Goal: Task Accomplishment & Management: Use online tool/utility

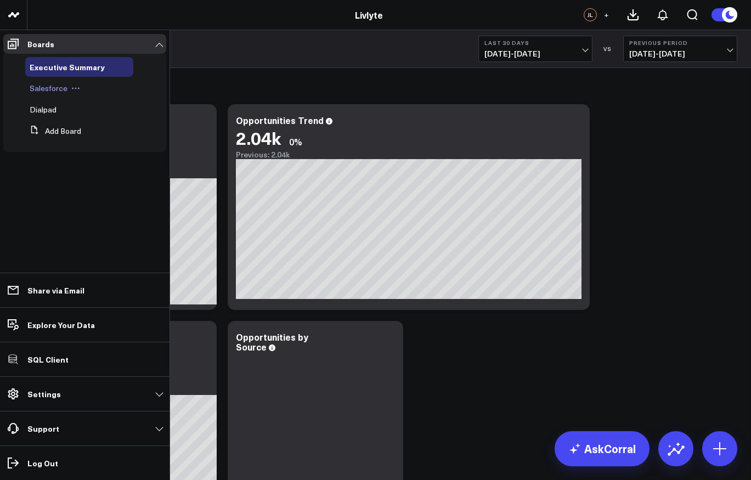
click at [48, 89] on span "Salesforce" at bounding box center [49, 88] width 38 height 10
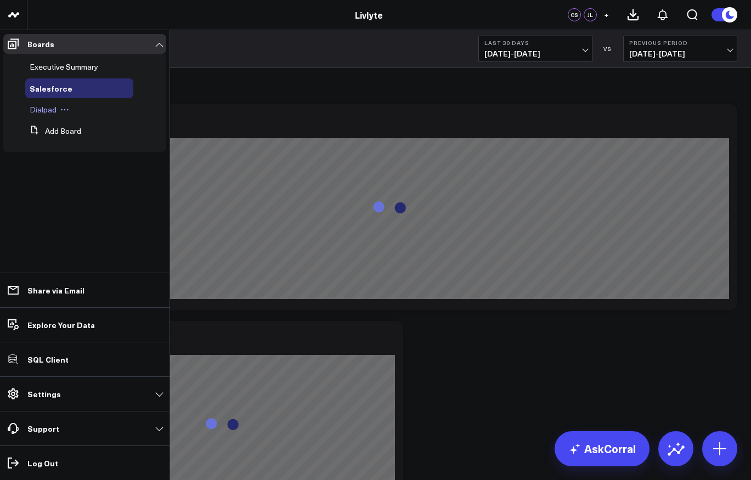
click at [39, 111] on span "Dialpad" at bounding box center [43, 109] width 27 height 10
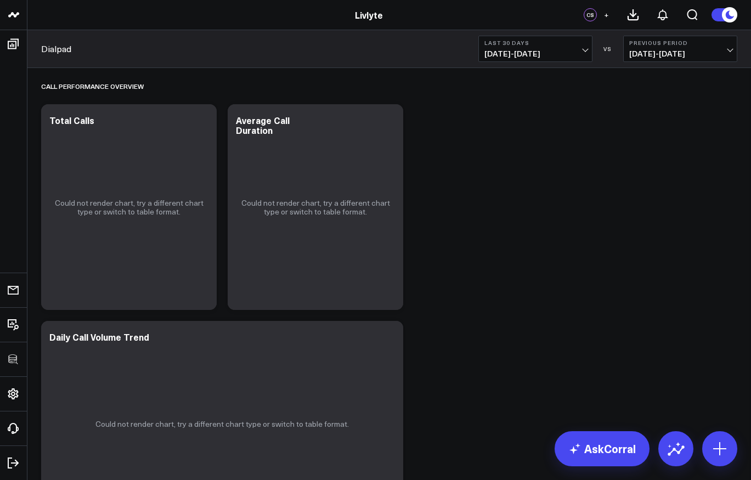
click at [512, 55] on span "[DATE] - [DATE]" at bounding box center [535, 53] width 102 height 9
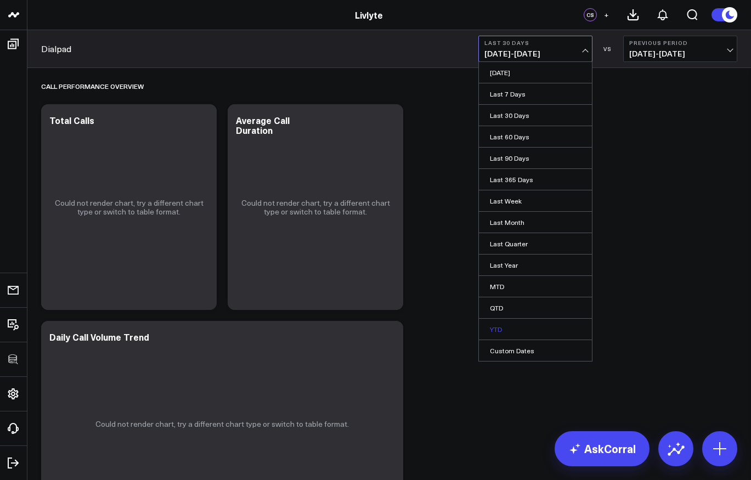
click at [495, 326] on link "YTD" at bounding box center [535, 329] width 113 height 21
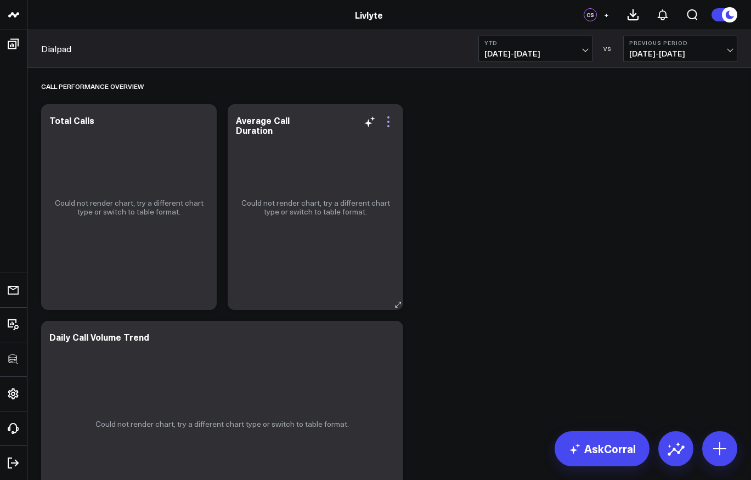
click at [389, 120] on icon at bounding box center [388, 121] width 13 height 13
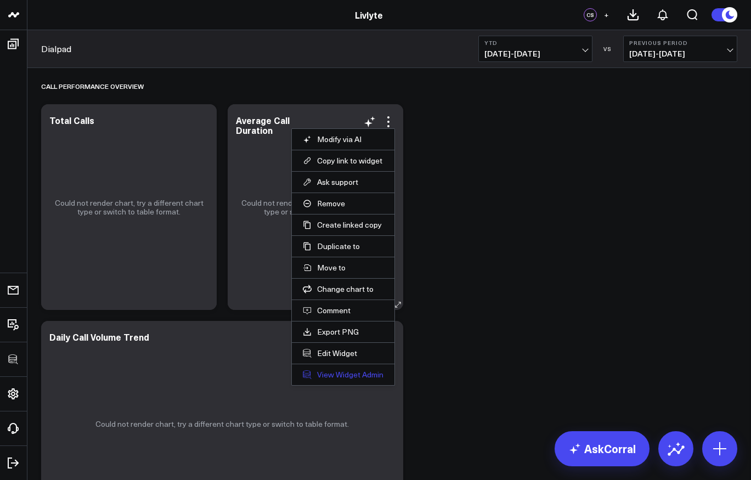
click at [330, 370] on link "View Widget Admin" at bounding box center [343, 375] width 81 height 10
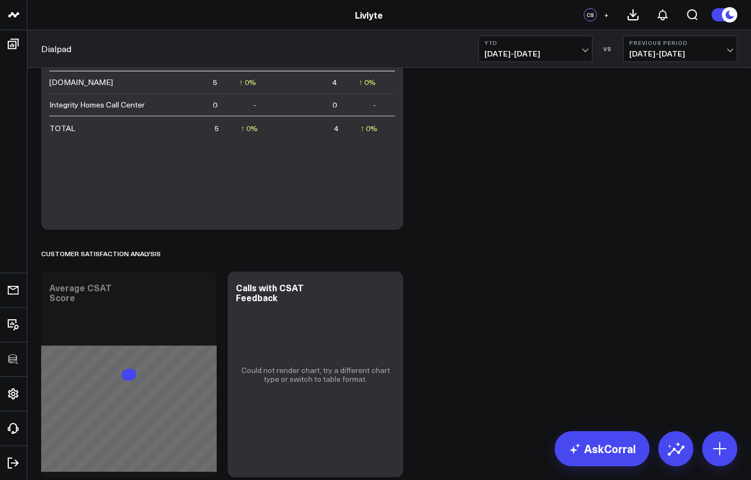
scroll to position [1658, 0]
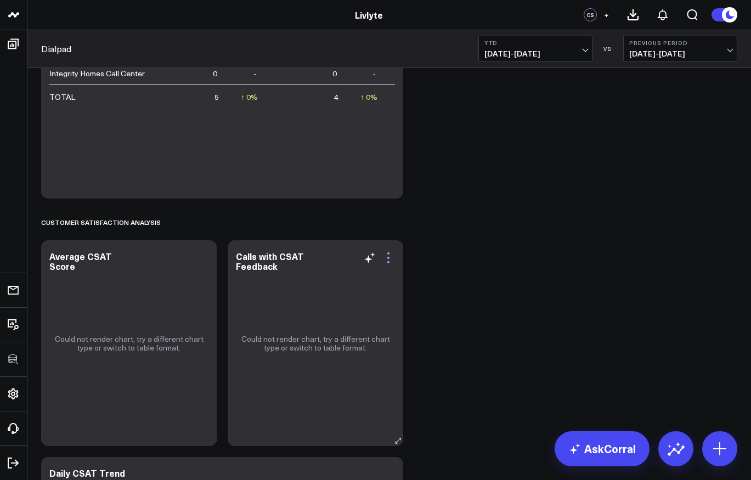
click at [389, 258] on icon at bounding box center [388, 258] width 2 height 2
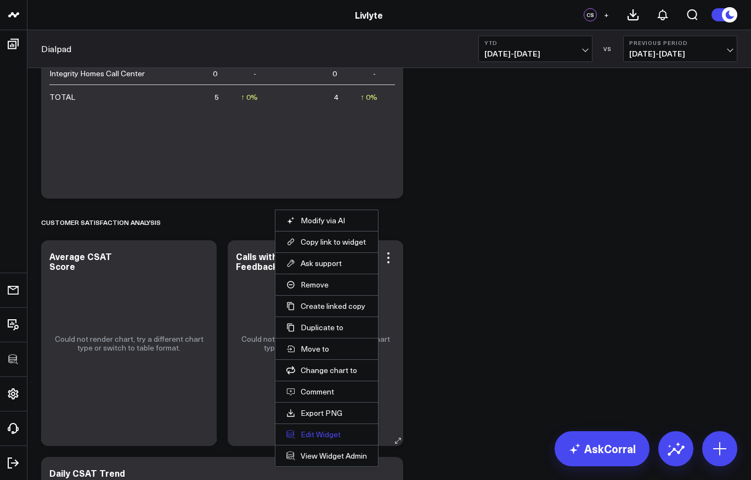
click at [333, 434] on button "Edit Widget" at bounding box center [326, 434] width 81 height 10
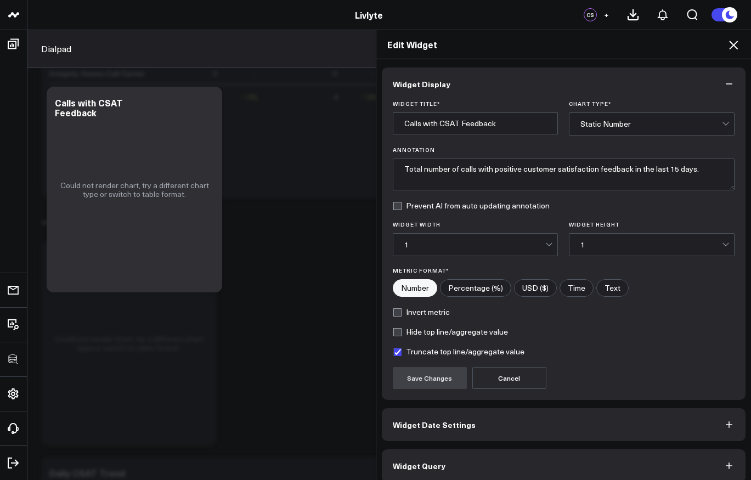
click at [730, 44] on icon at bounding box center [733, 44] width 13 height 13
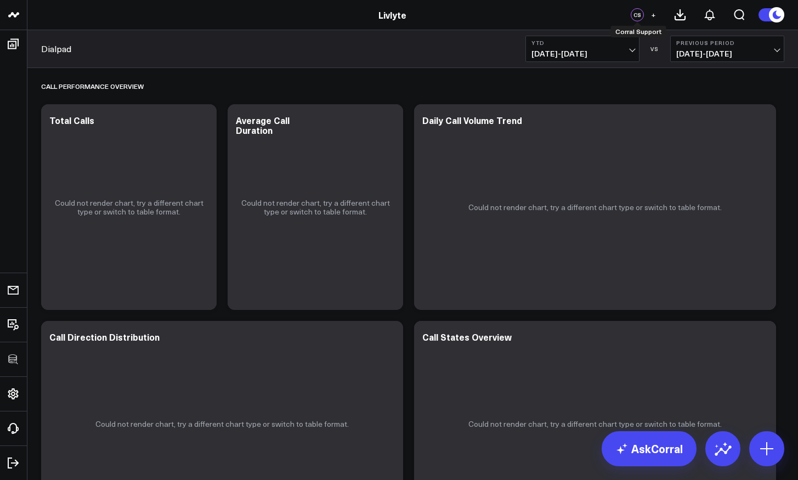
click at [638, 16] on div "CS" at bounding box center [637, 14] width 13 height 13
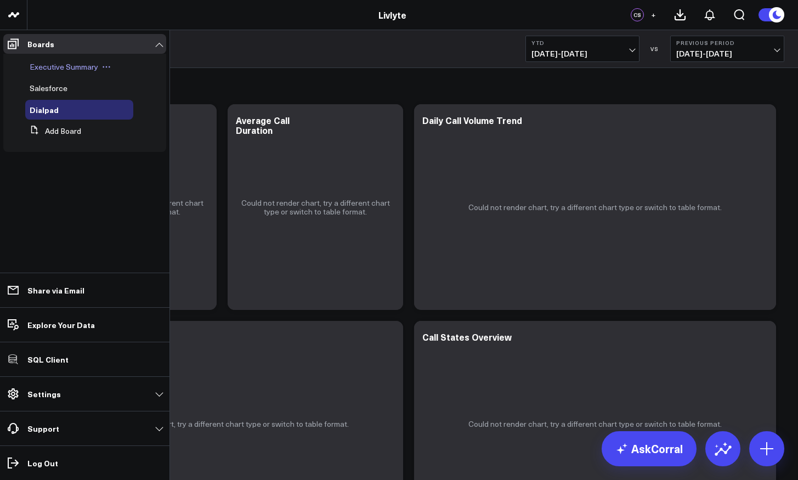
click at [50, 66] on span "Executive Summary" at bounding box center [64, 66] width 69 height 10
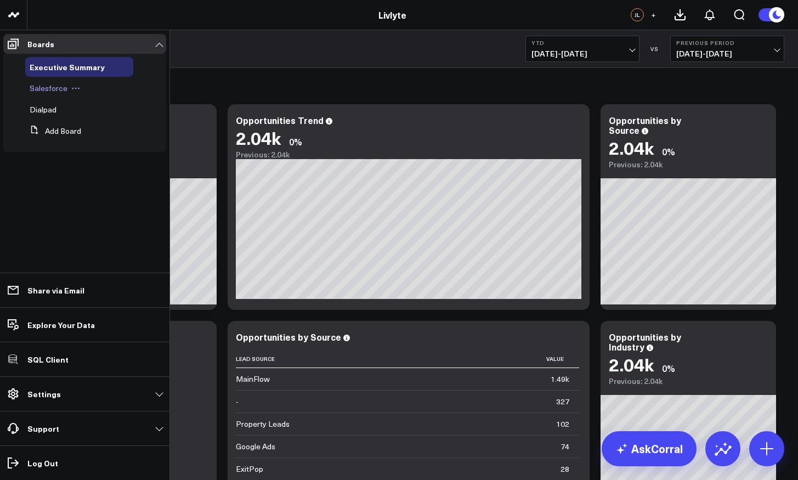
click at [44, 88] on span "Salesforce" at bounding box center [49, 88] width 38 height 10
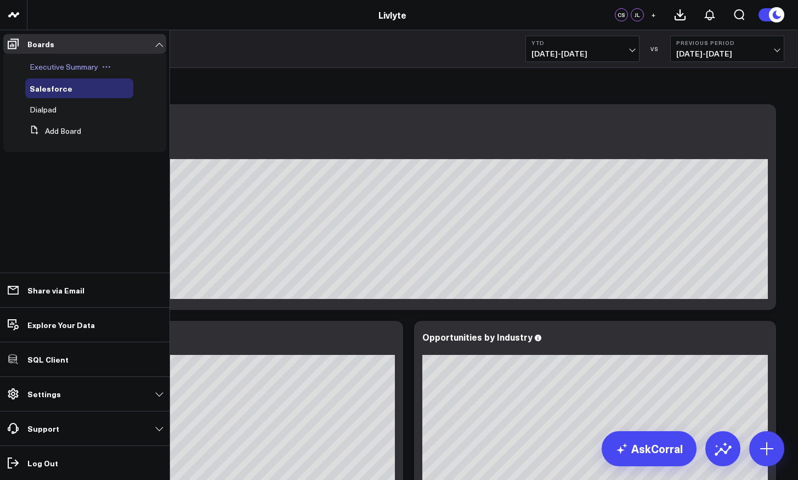
click at [52, 64] on span "Executive Summary" at bounding box center [64, 66] width 69 height 10
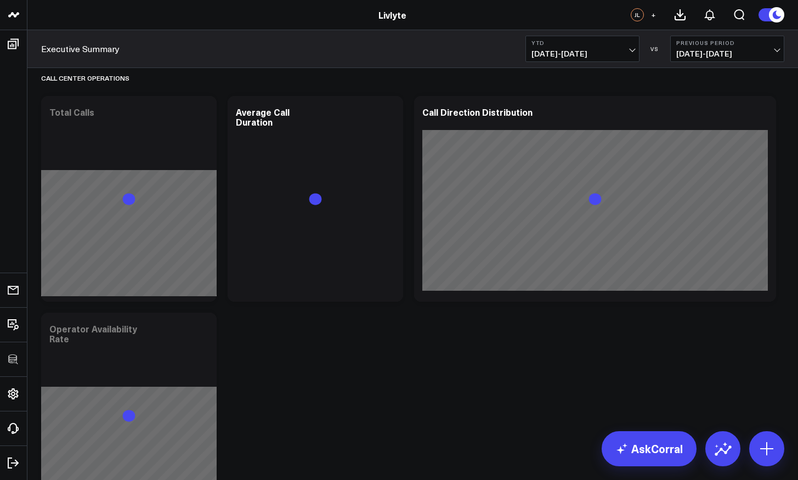
scroll to position [1912, 0]
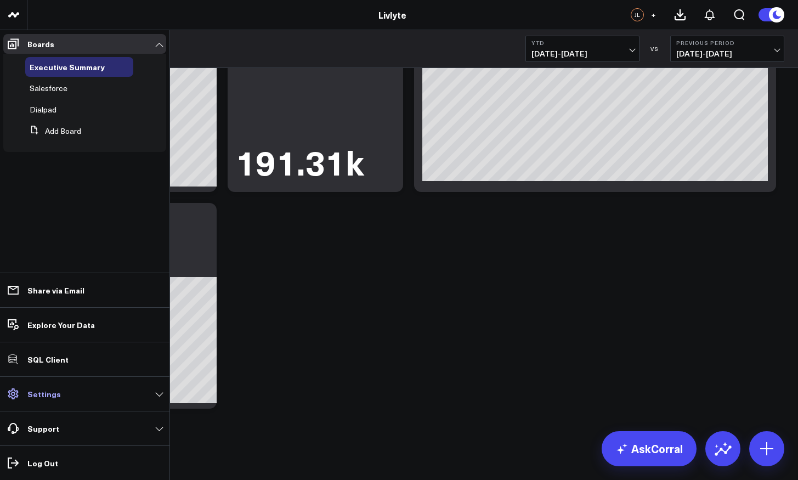
click at [63, 396] on link "Settings" at bounding box center [84, 394] width 163 height 20
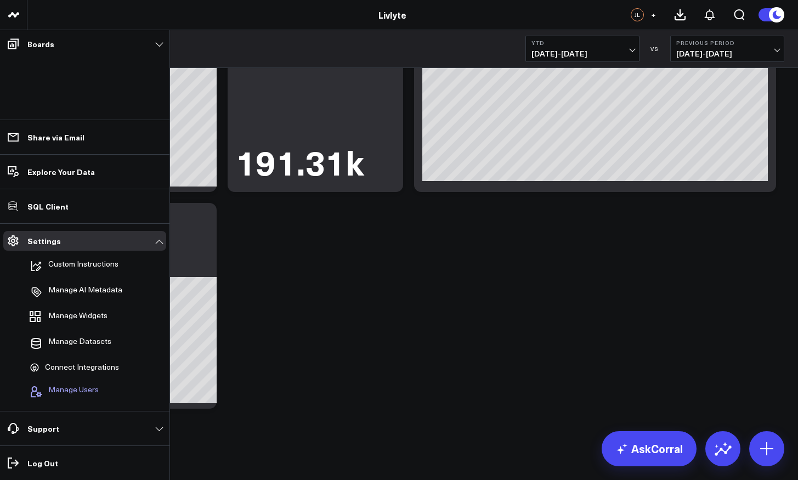
click at [62, 393] on span "Manage Users" at bounding box center [73, 391] width 50 height 13
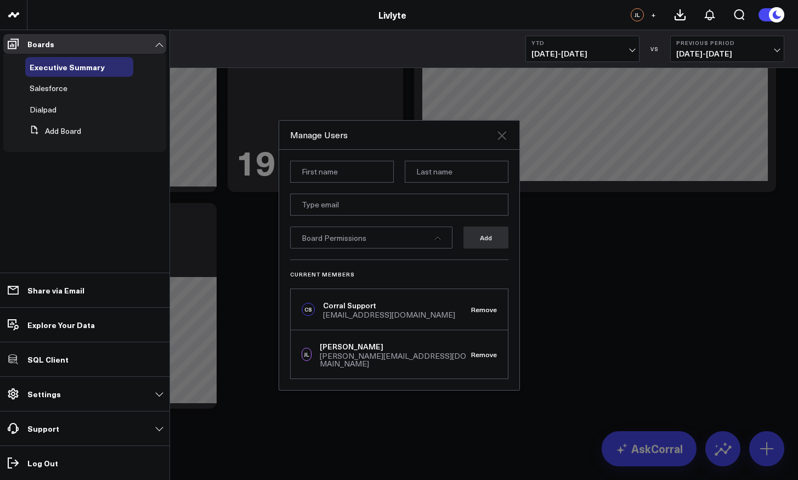
click at [503, 140] on icon "Close" at bounding box center [501, 135] width 9 height 9
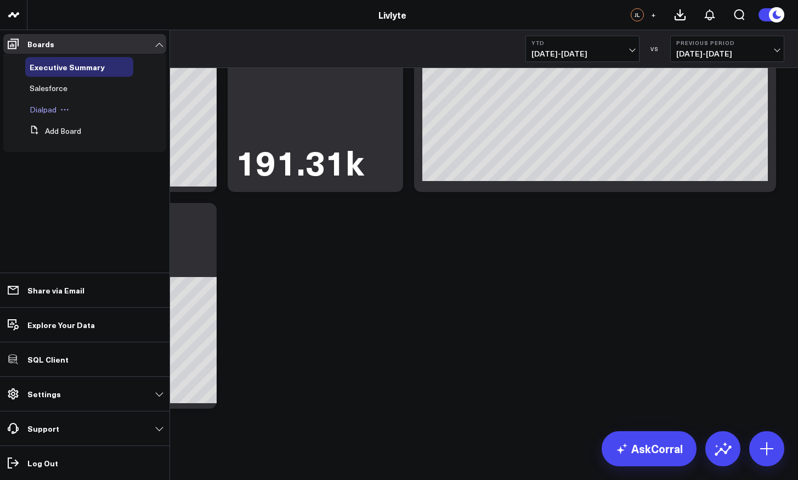
click at [39, 115] on div "Dialpad" at bounding box center [79, 110] width 108 height 20
click at [42, 109] on span "Dialpad" at bounding box center [43, 109] width 27 height 10
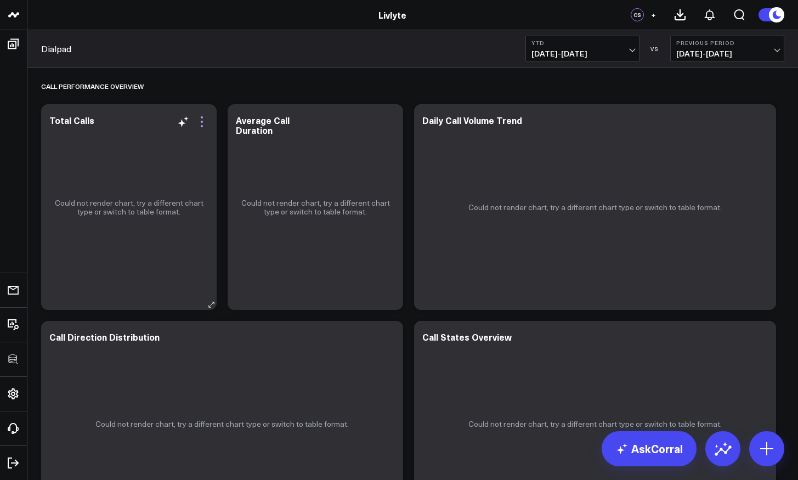
click at [205, 123] on icon at bounding box center [201, 121] width 13 height 13
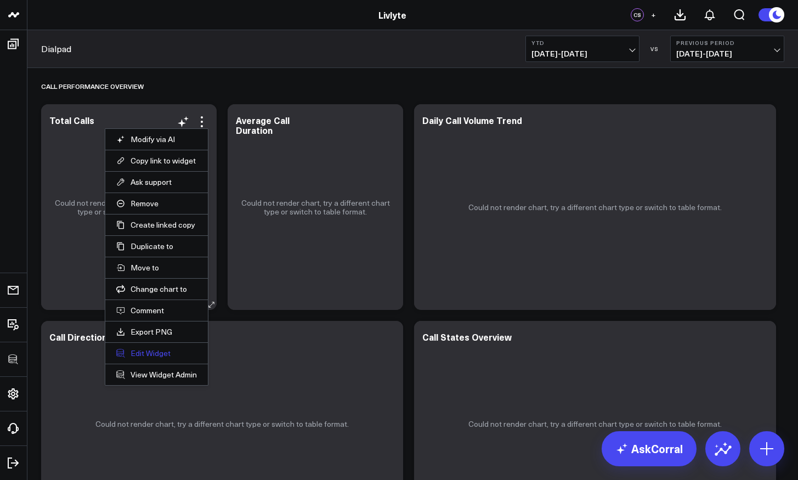
click at [143, 350] on button "Edit Widget" at bounding box center [156, 353] width 81 height 10
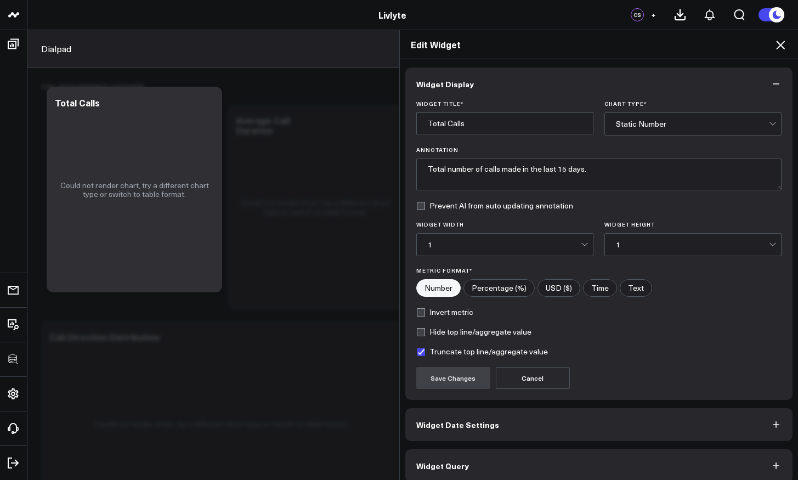
click at [750, 43] on icon at bounding box center [780, 44] width 13 height 13
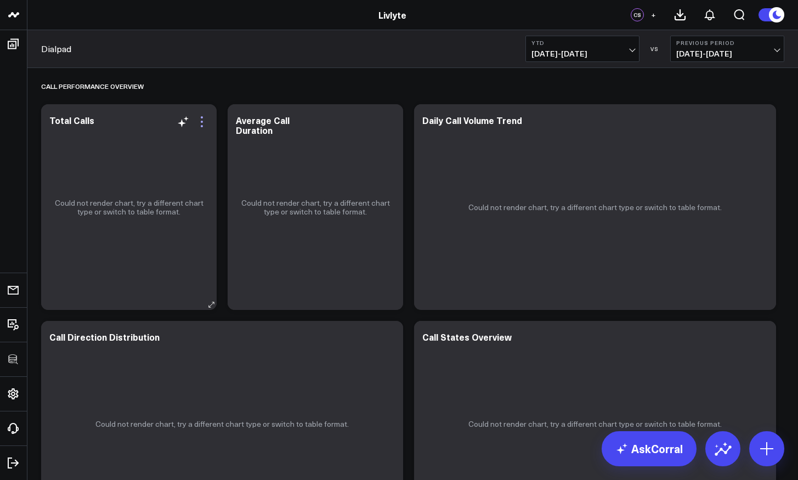
click at [201, 127] on icon at bounding box center [202, 126] width 2 height 2
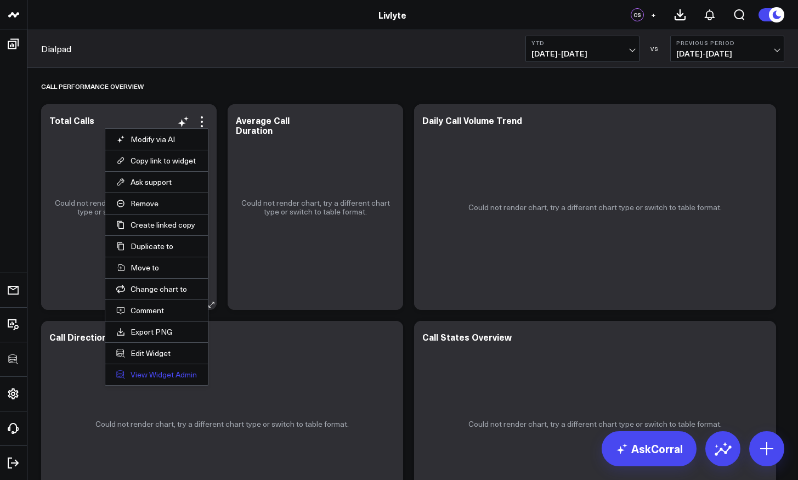
click at [173, 371] on link "View Widget Admin" at bounding box center [156, 375] width 81 height 10
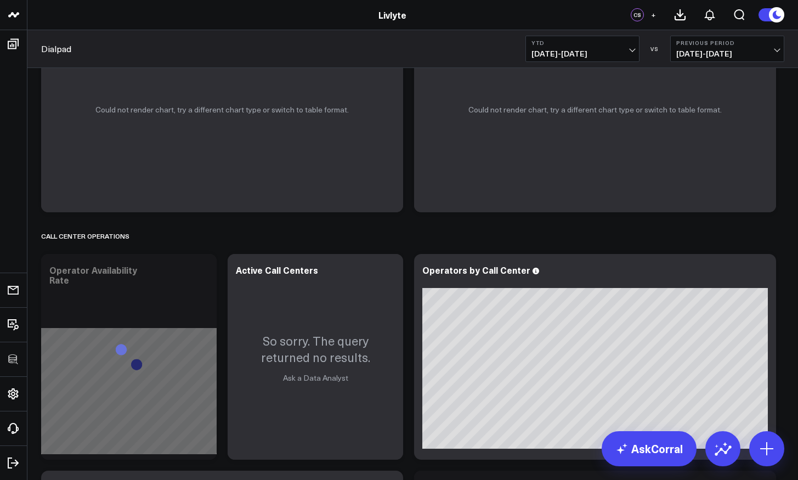
scroll to position [371, 0]
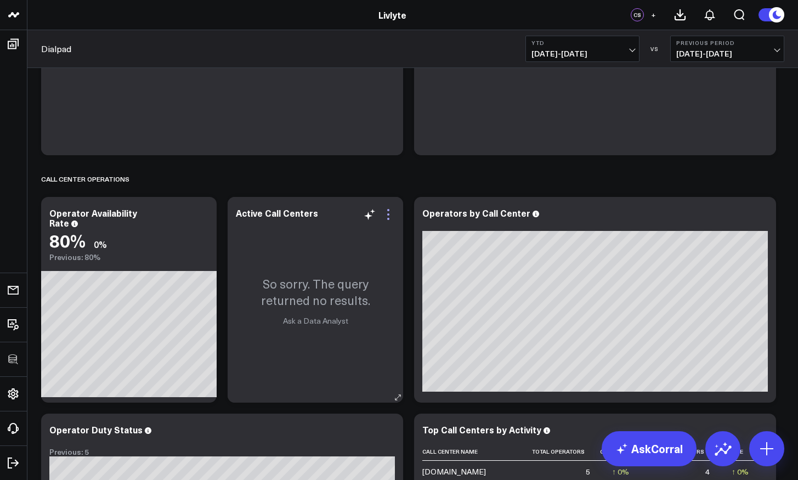
click at [392, 213] on icon at bounding box center [388, 214] width 13 height 13
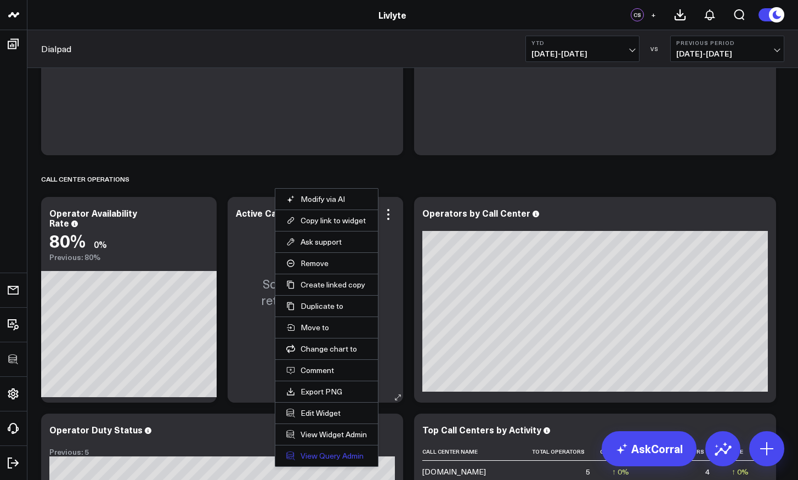
click at [319, 451] on link "View Query Admin" at bounding box center [326, 456] width 81 height 10
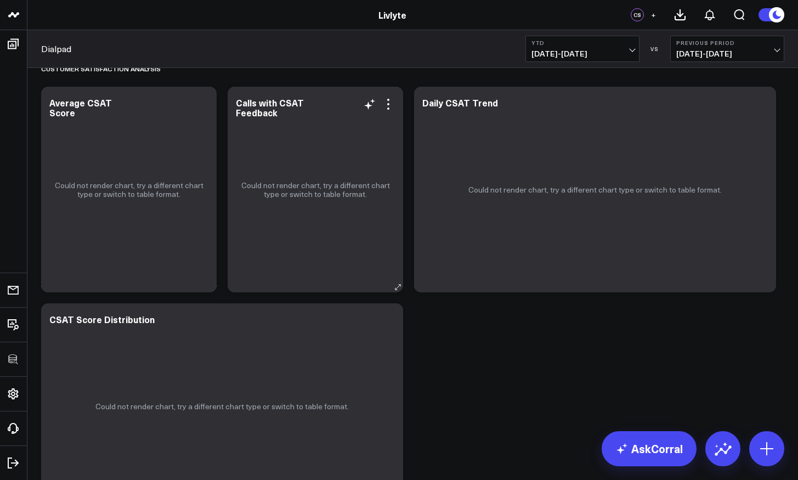
scroll to position [948, 0]
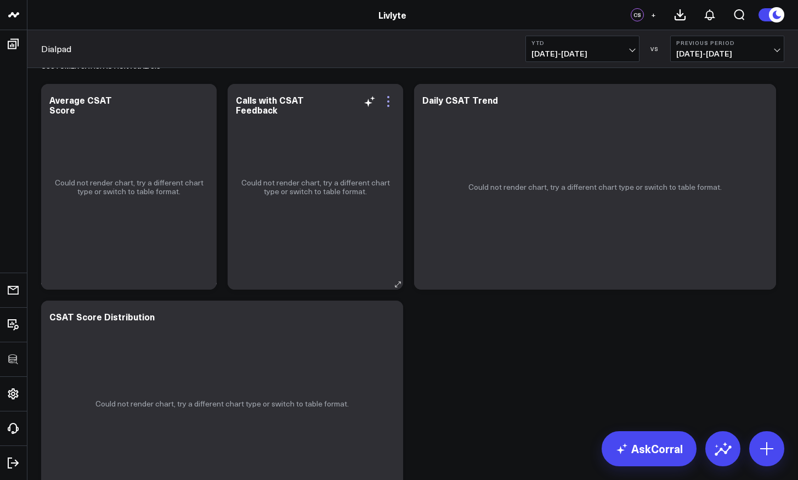
click at [390, 103] on icon at bounding box center [388, 101] width 13 height 13
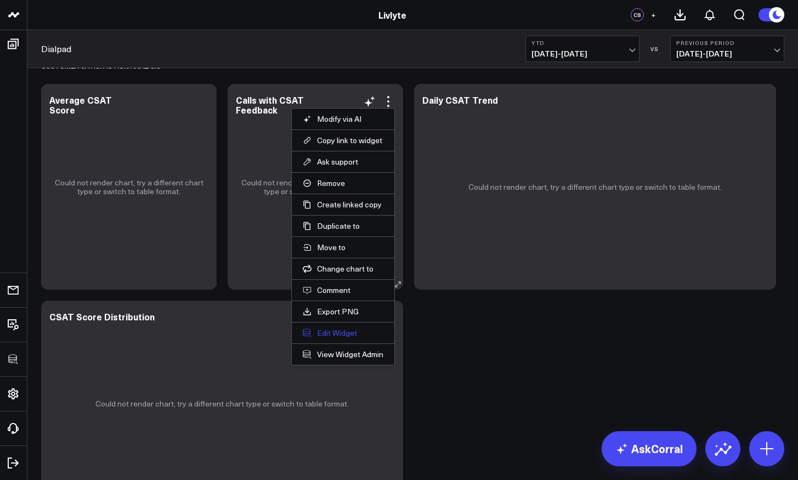
click at [331, 330] on button "Edit Widget" at bounding box center [343, 333] width 81 height 10
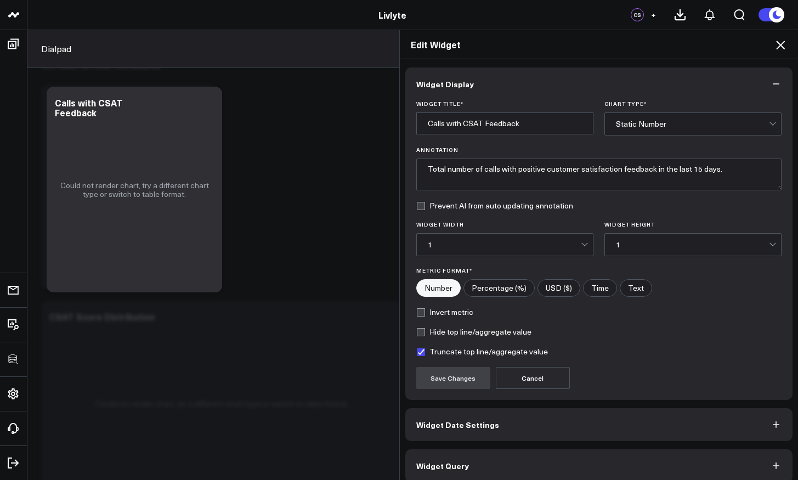
click at [208, 99] on div "Edit Widget Widget Display Widget Title * Calls with CSAT Feedback Chart Type *…" at bounding box center [399, 255] width 798 height 450
click at [750, 44] on icon at bounding box center [780, 44] width 13 height 13
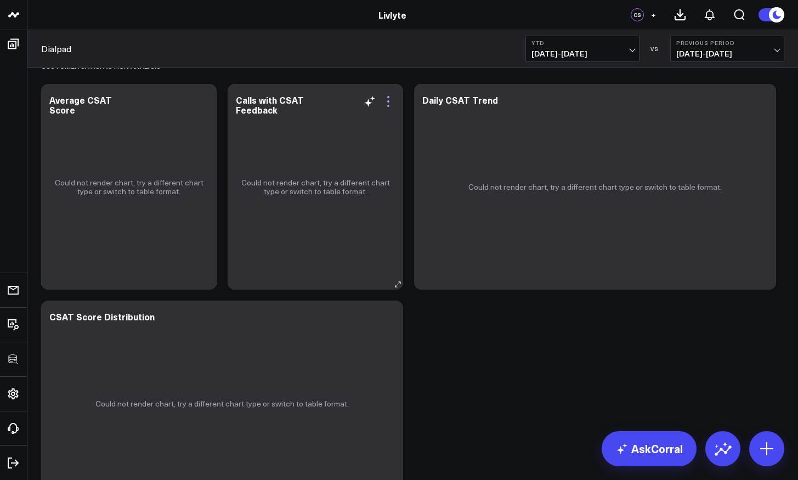
click at [393, 106] on icon at bounding box center [388, 101] width 13 height 13
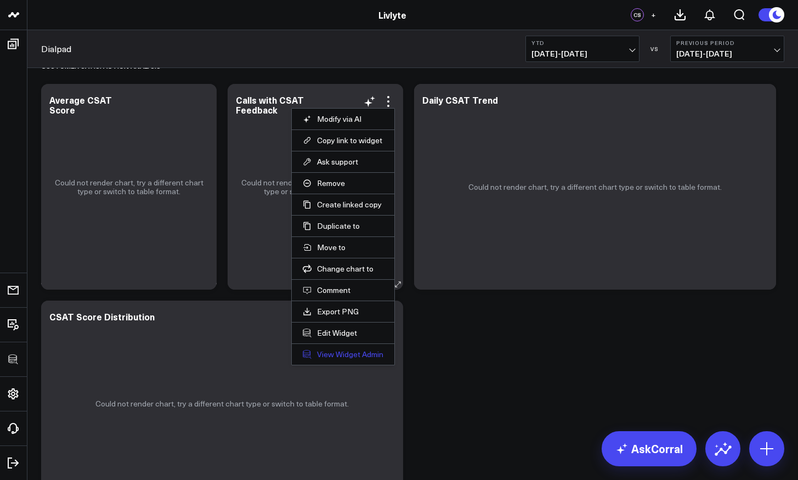
click at [334, 355] on link "View Widget Admin" at bounding box center [343, 354] width 81 height 10
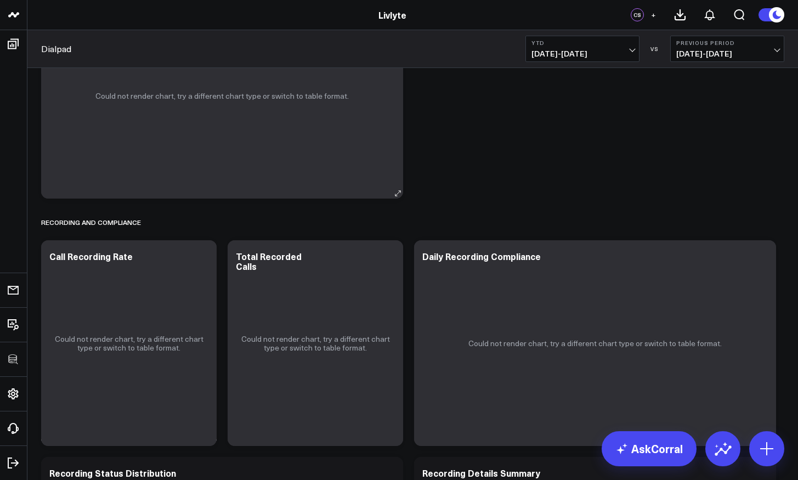
scroll to position [1296, 0]
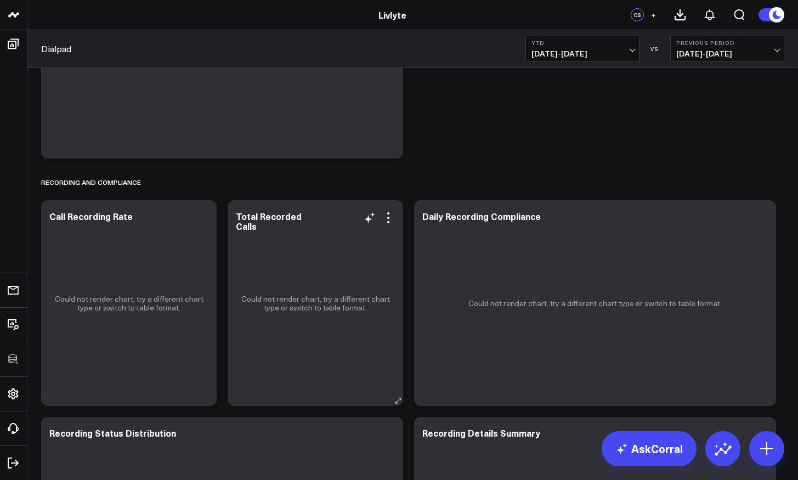
click at [395, 219] on div "Could not render chart, try a different chart type or switch to table format." at bounding box center [315, 303] width 175 height 206
click at [390, 217] on icon at bounding box center [388, 217] width 13 height 13
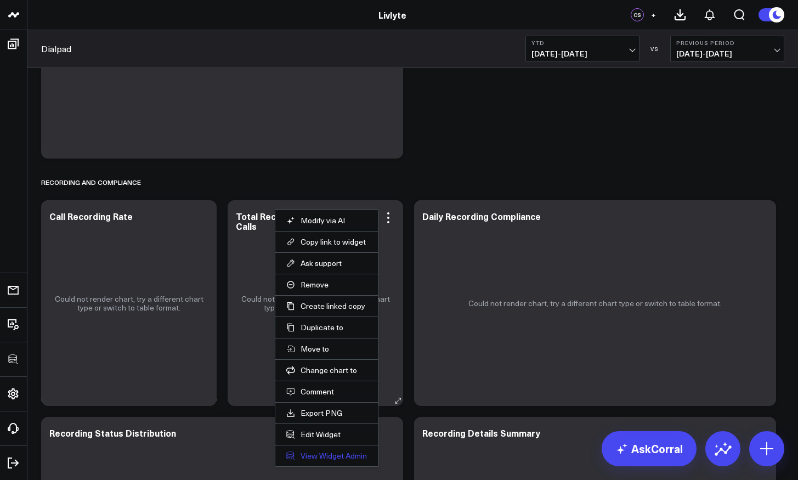
click at [324, 453] on link "View Widget Admin" at bounding box center [326, 456] width 81 height 10
